Goal: Transaction & Acquisition: Download file/media

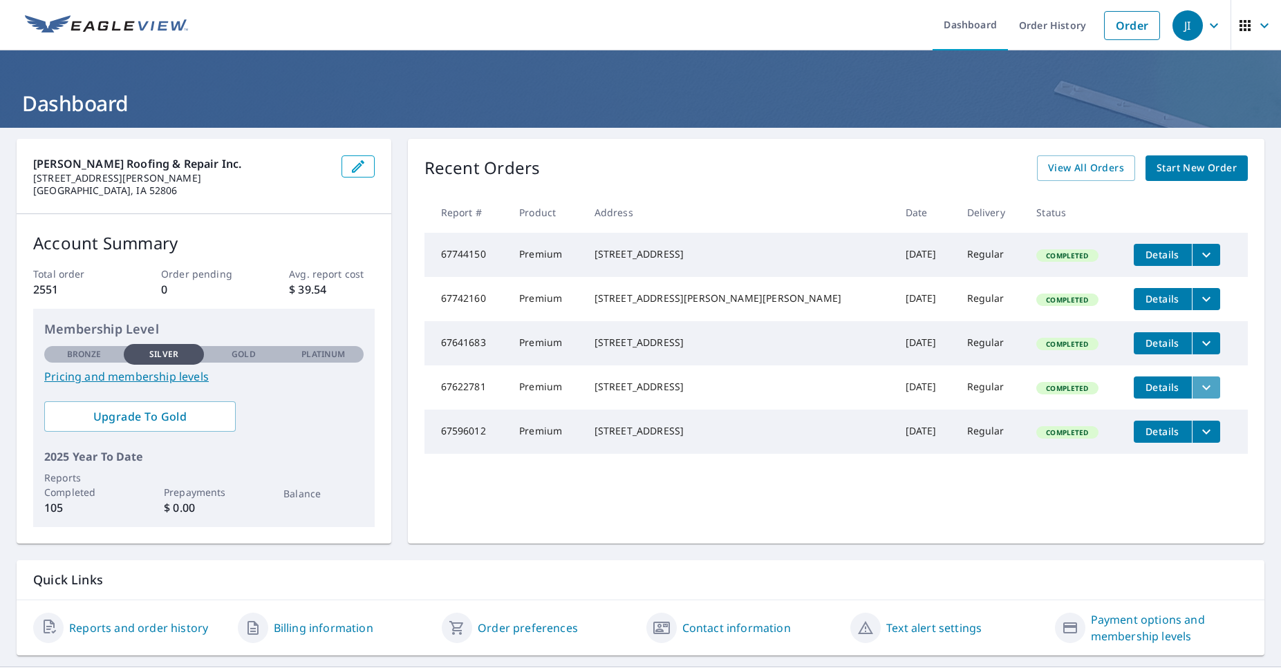
click at [1198, 396] on icon "filesDropdownBtn-67622781" at bounding box center [1206, 387] width 17 height 17
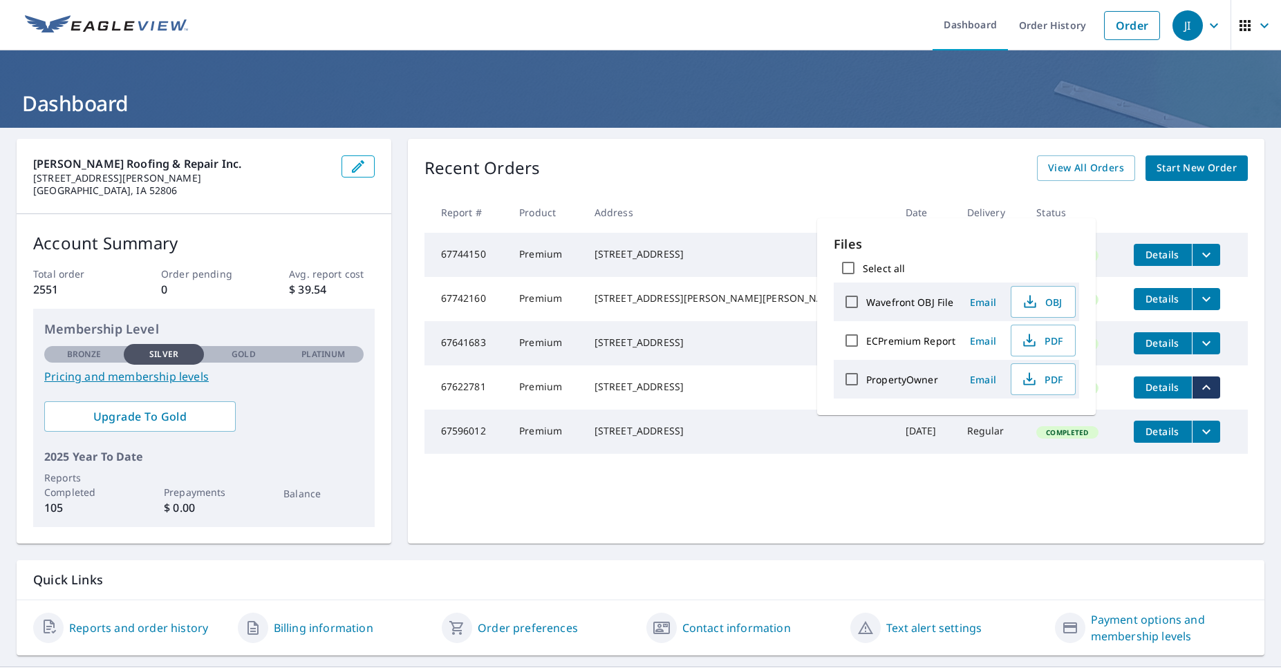
click at [767, 401] on td "[STREET_ADDRESS]" at bounding box center [738, 388] width 311 height 44
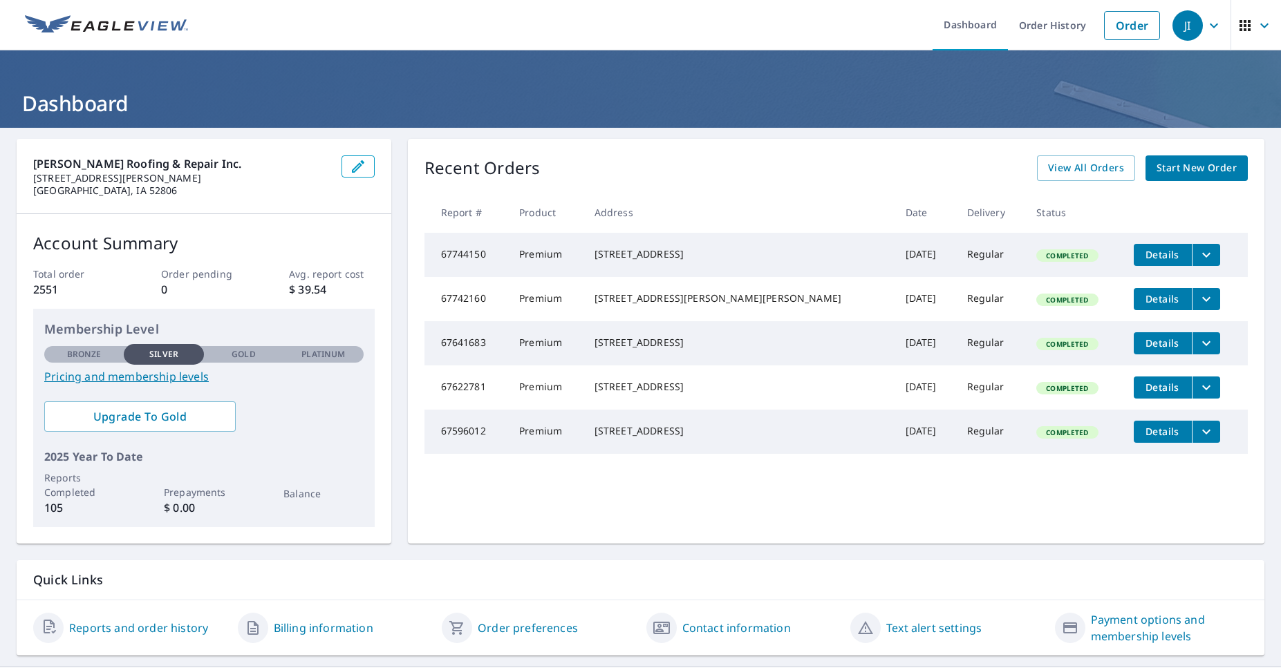
click at [768, 401] on td "[STREET_ADDRESS]" at bounding box center [738, 388] width 311 height 44
click at [1077, 164] on span "View All Orders" at bounding box center [1086, 168] width 76 height 17
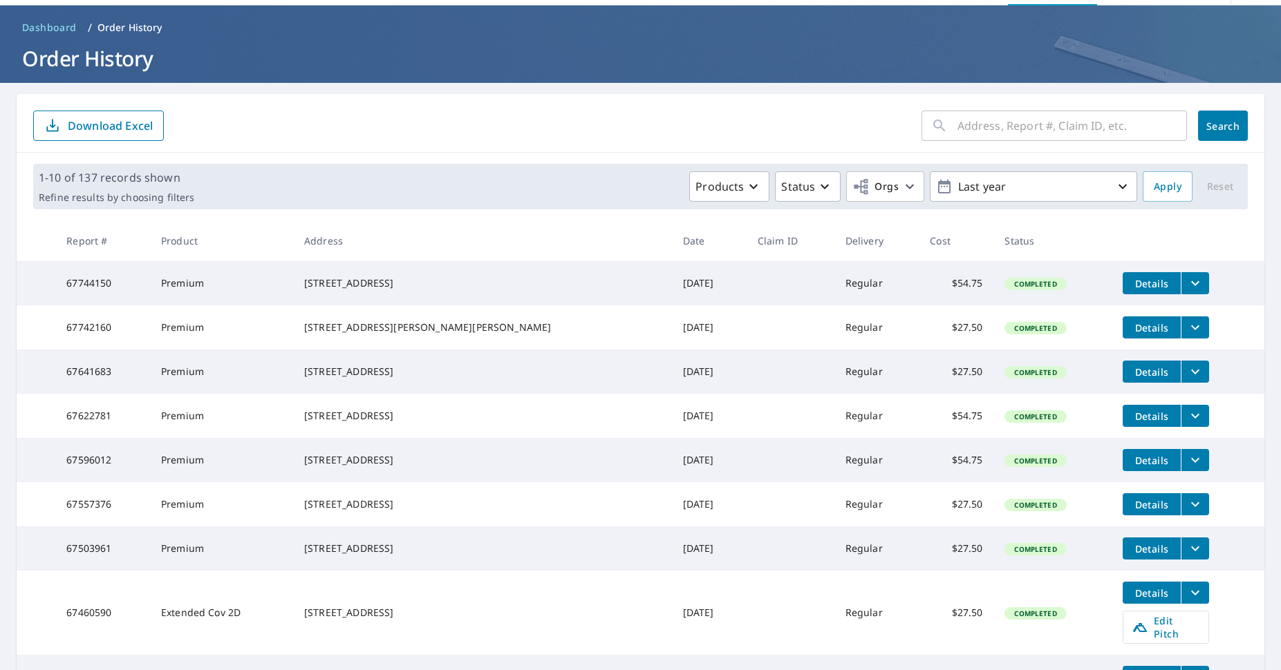
scroll to position [69, 0]
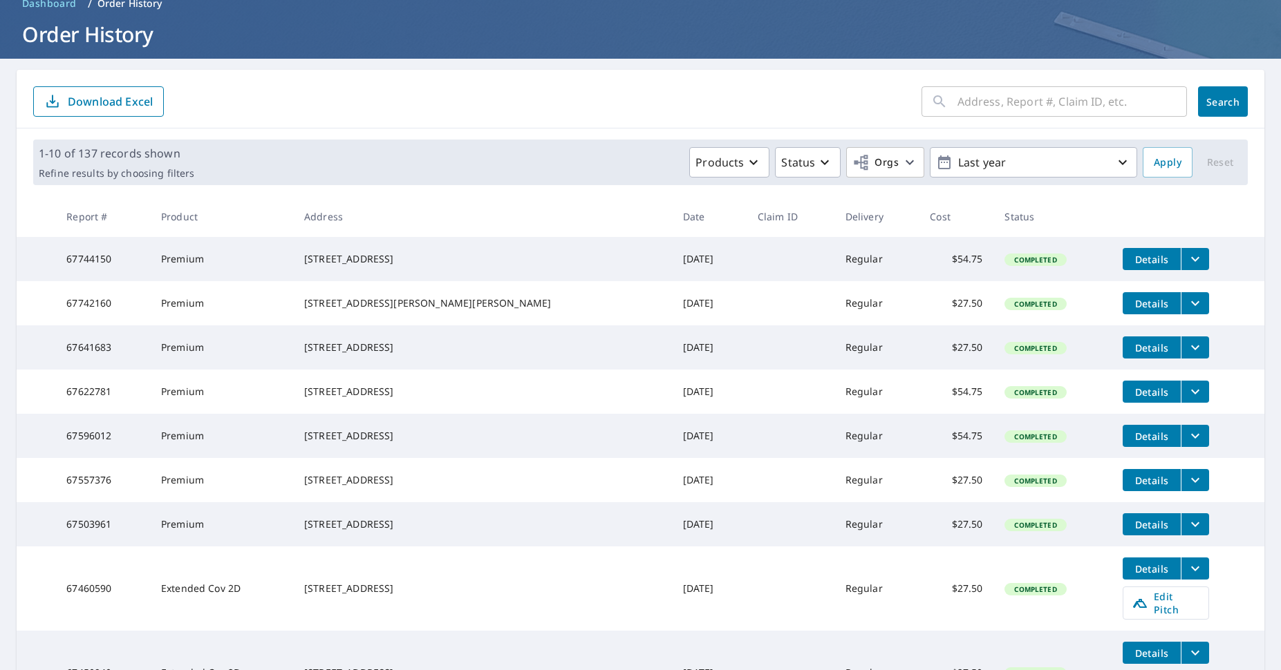
click at [1187, 400] on icon "filesDropdownBtn-67622781" at bounding box center [1195, 392] width 17 height 17
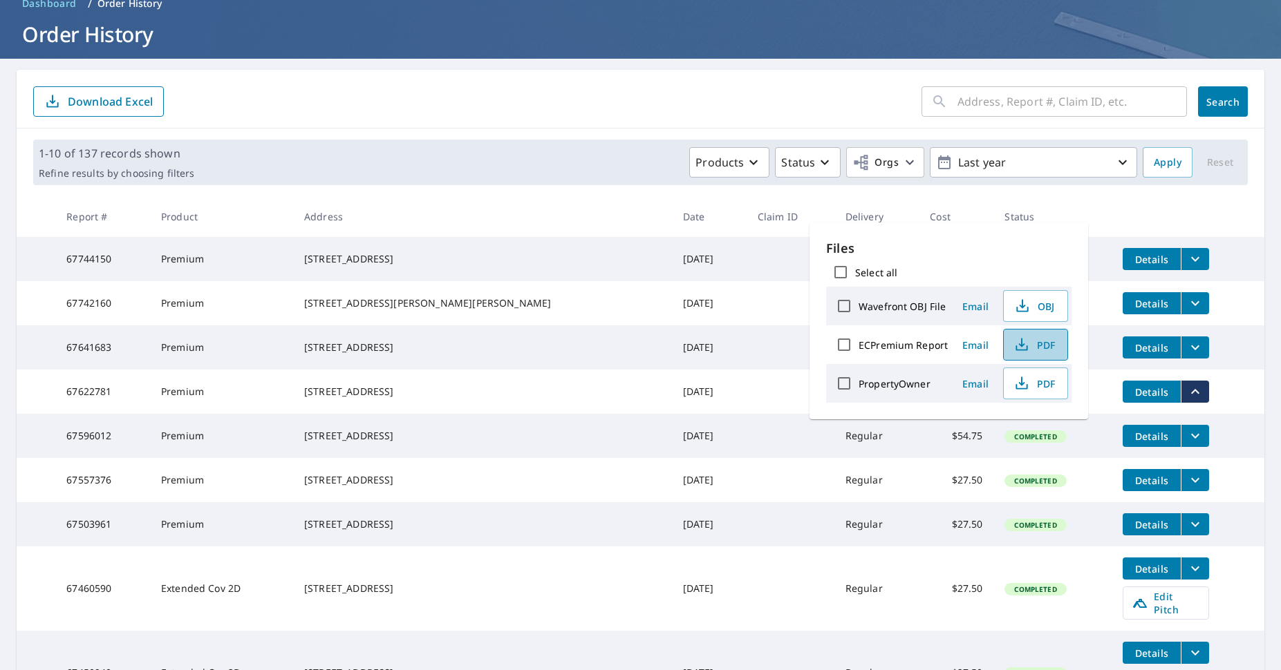
click at [1041, 346] on span "PDF" at bounding box center [1034, 345] width 44 height 17
click at [746, 409] on td at bounding box center [790, 392] width 88 height 44
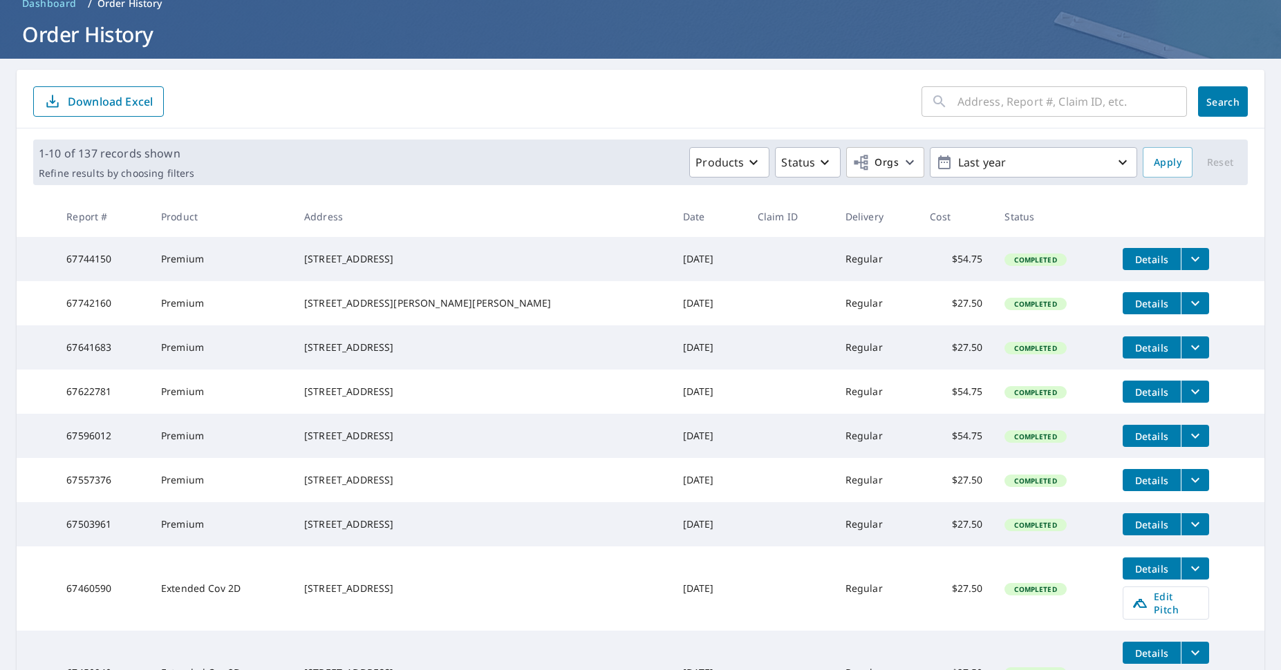
click at [446, 443] on div "[STREET_ADDRESS]" at bounding box center [482, 436] width 357 height 14
click at [1187, 444] on icon "filesDropdownBtn-67596012" at bounding box center [1195, 436] width 17 height 17
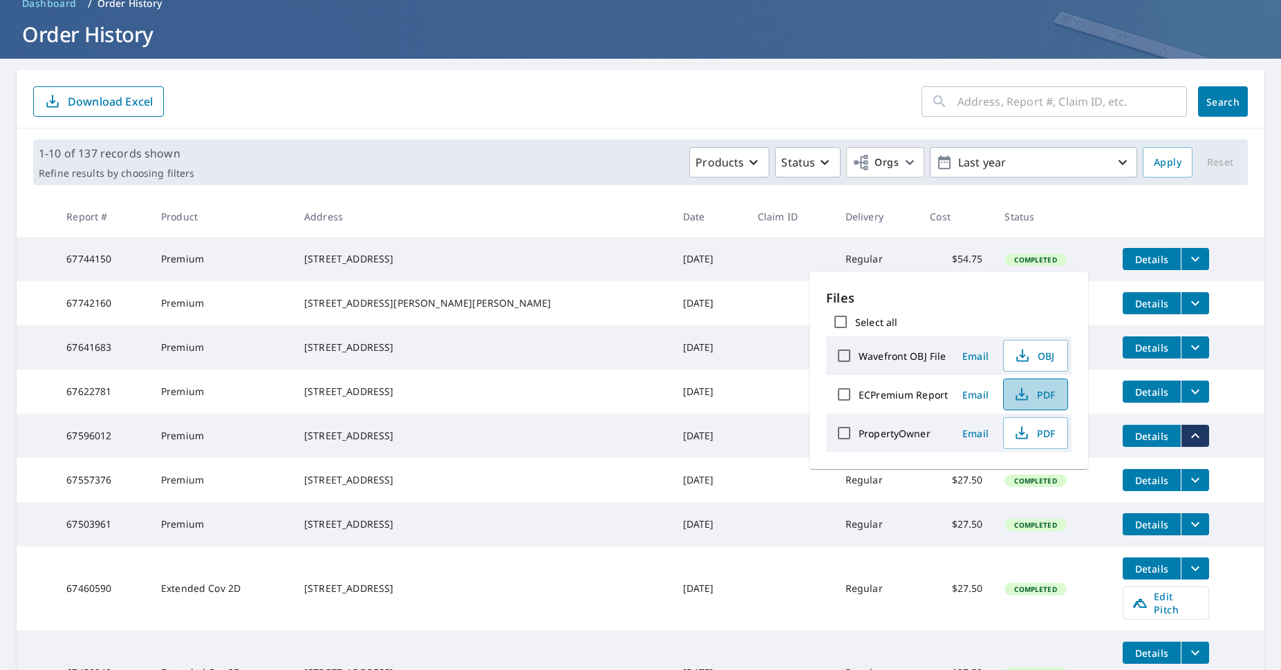
click at [1032, 390] on span "PDF" at bounding box center [1034, 394] width 44 height 17
click at [746, 440] on td at bounding box center [790, 436] width 88 height 44
